Goal: Information Seeking & Learning: Learn about a topic

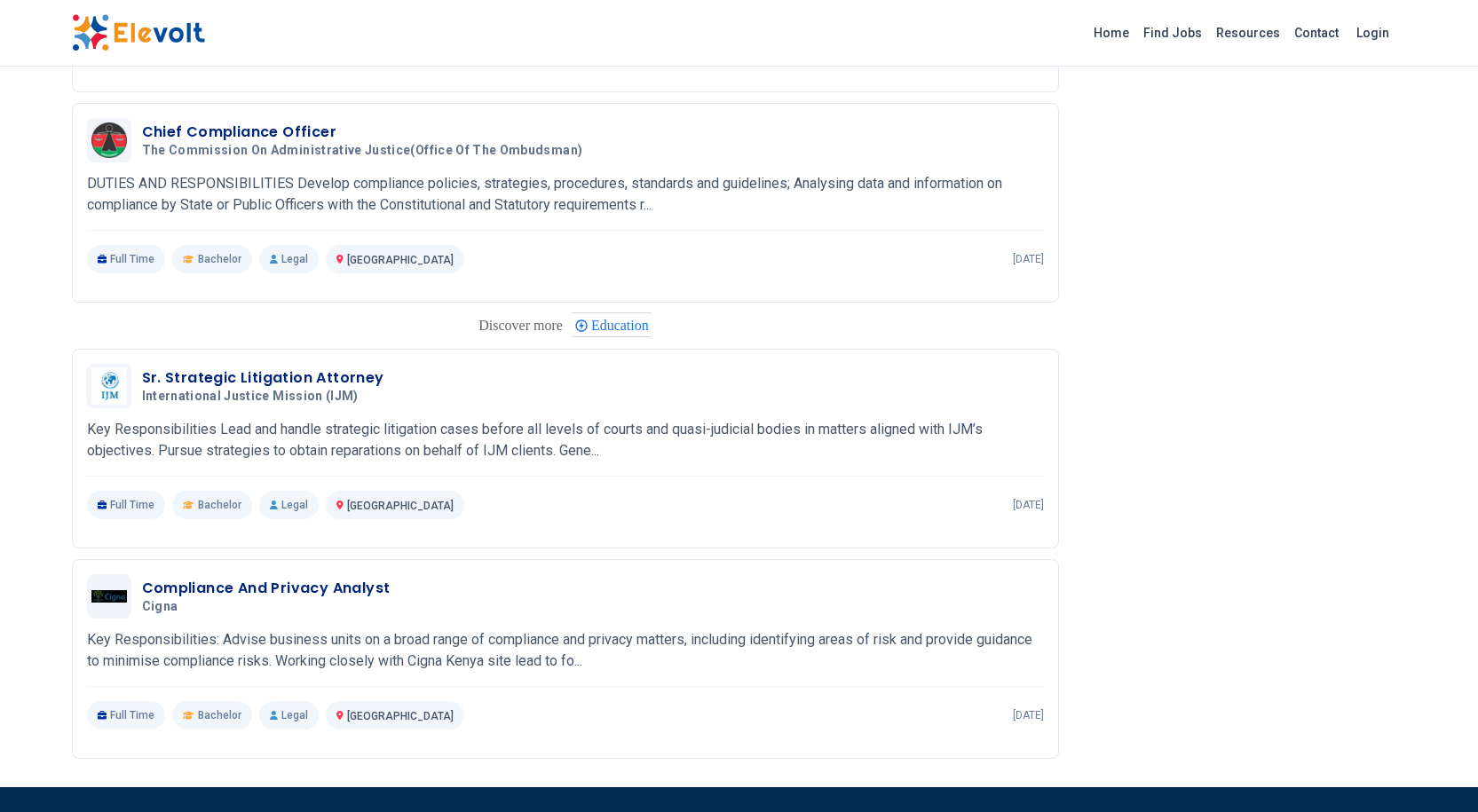
scroll to position [1508, 0]
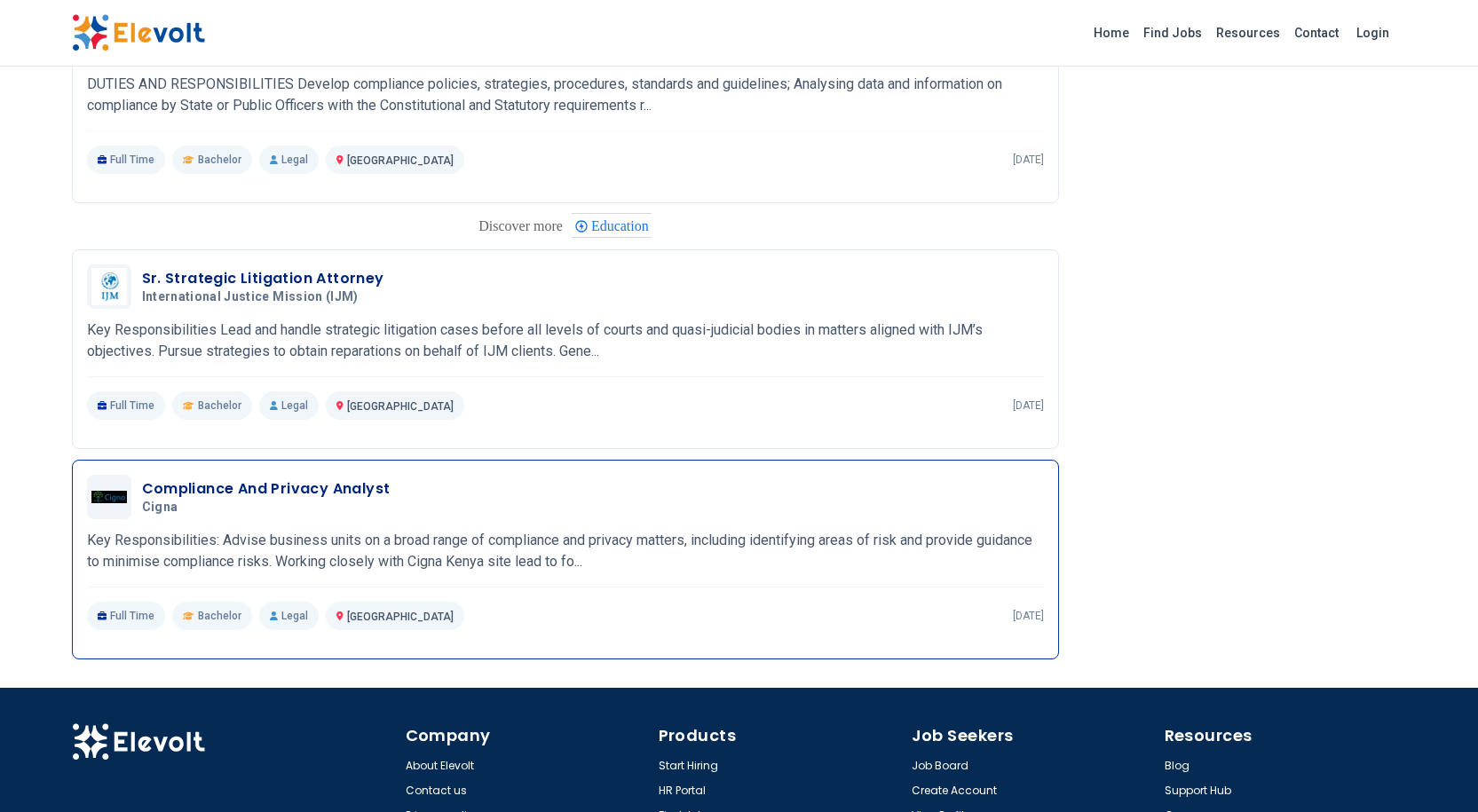
click at [156, 518] on div "Compliance And Privacy Analyst Cigna [DATE] [DATE]" at bounding box center [565, 496] width 957 height 44
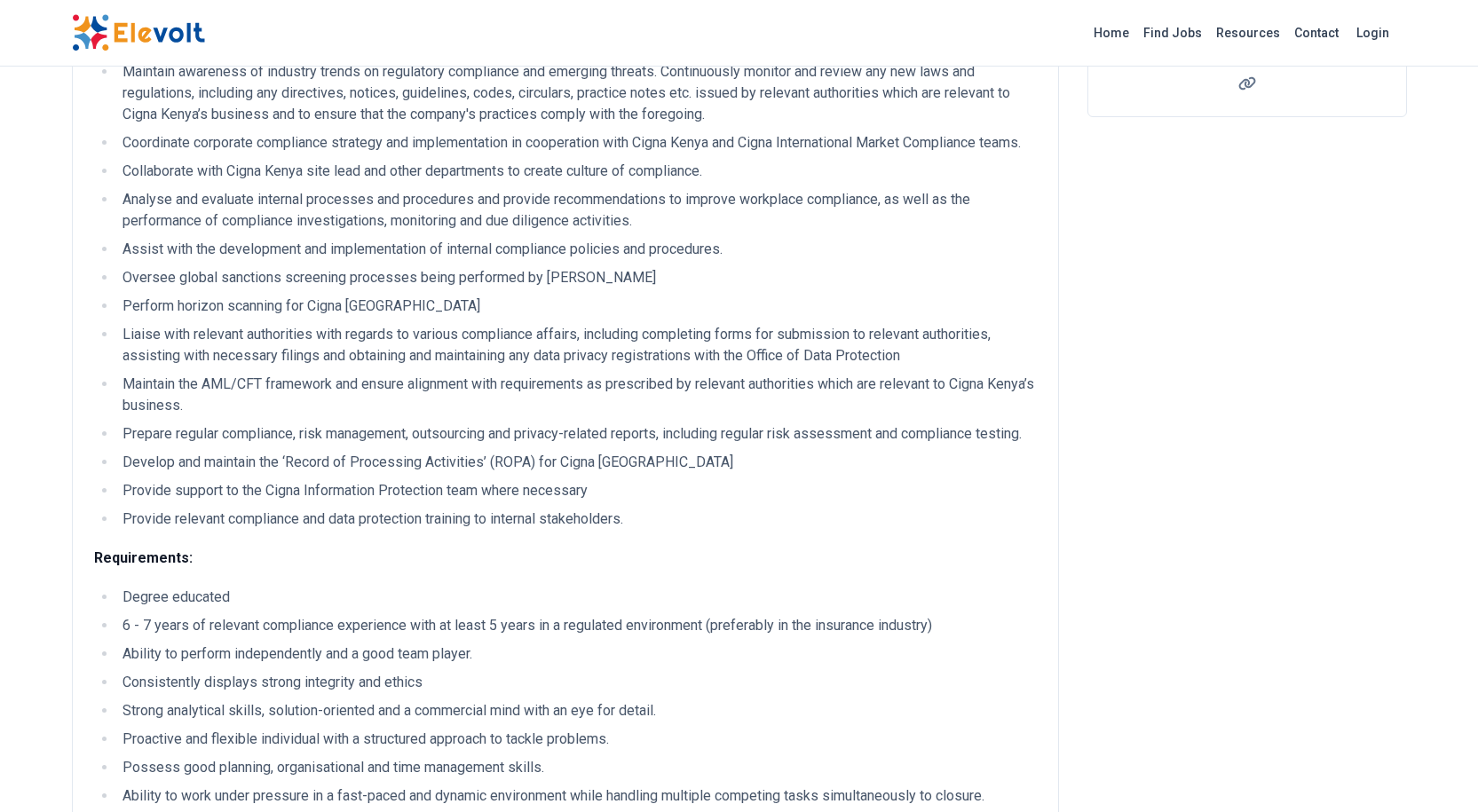
scroll to position [621, 0]
